Goal: Task Accomplishment & Management: Use online tool/utility

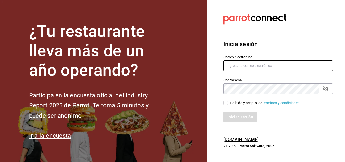
click at [256, 65] on input "text" at bounding box center [278, 65] width 110 height 11
type input "[EMAIL_ADDRESS][DOMAIN_NAME]"
click at [226, 104] on input "He leído y acepto los Términos y condiciones." at bounding box center [225, 103] width 5 height 5
checkbox input "true"
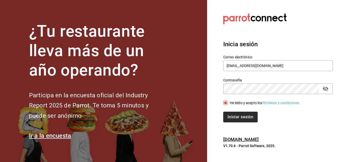
click at [233, 118] on button "Iniciar sesión" at bounding box center [240, 117] width 34 height 11
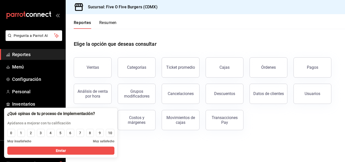
click at [267, 127] on div "Ventas Categorías Ticket promedio Cajas Órdenes Pagos Análisis de venta por hor…" at bounding box center [202, 90] width 269 height 79
click at [108, 136] on button "10" at bounding box center [110, 133] width 9 height 8
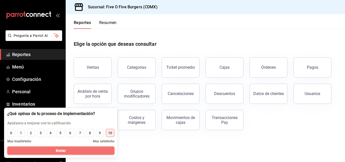
click at [105, 149] on button "Enviar" at bounding box center [60, 150] width 107 height 8
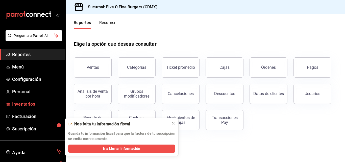
click at [35, 103] on span "Inventarios" at bounding box center [36, 104] width 49 height 7
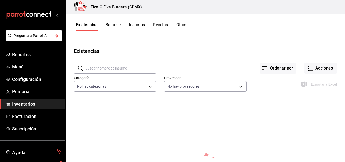
click at [140, 25] on button "Insumos" at bounding box center [137, 26] width 16 height 9
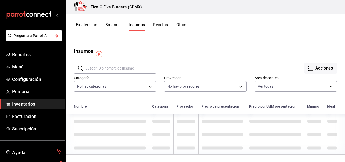
click at [160, 23] on button "Recetas" at bounding box center [160, 26] width 15 height 9
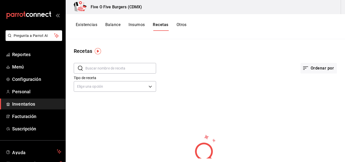
click at [98, 52] on img "button" at bounding box center [98, 51] width 6 height 6
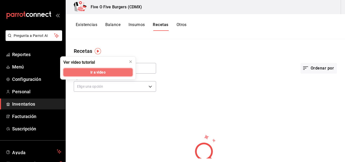
click at [105, 72] on span "Ir a video" at bounding box center [97, 72] width 15 height 5
